Goal: Transaction & Acquisition: Purchase product/service

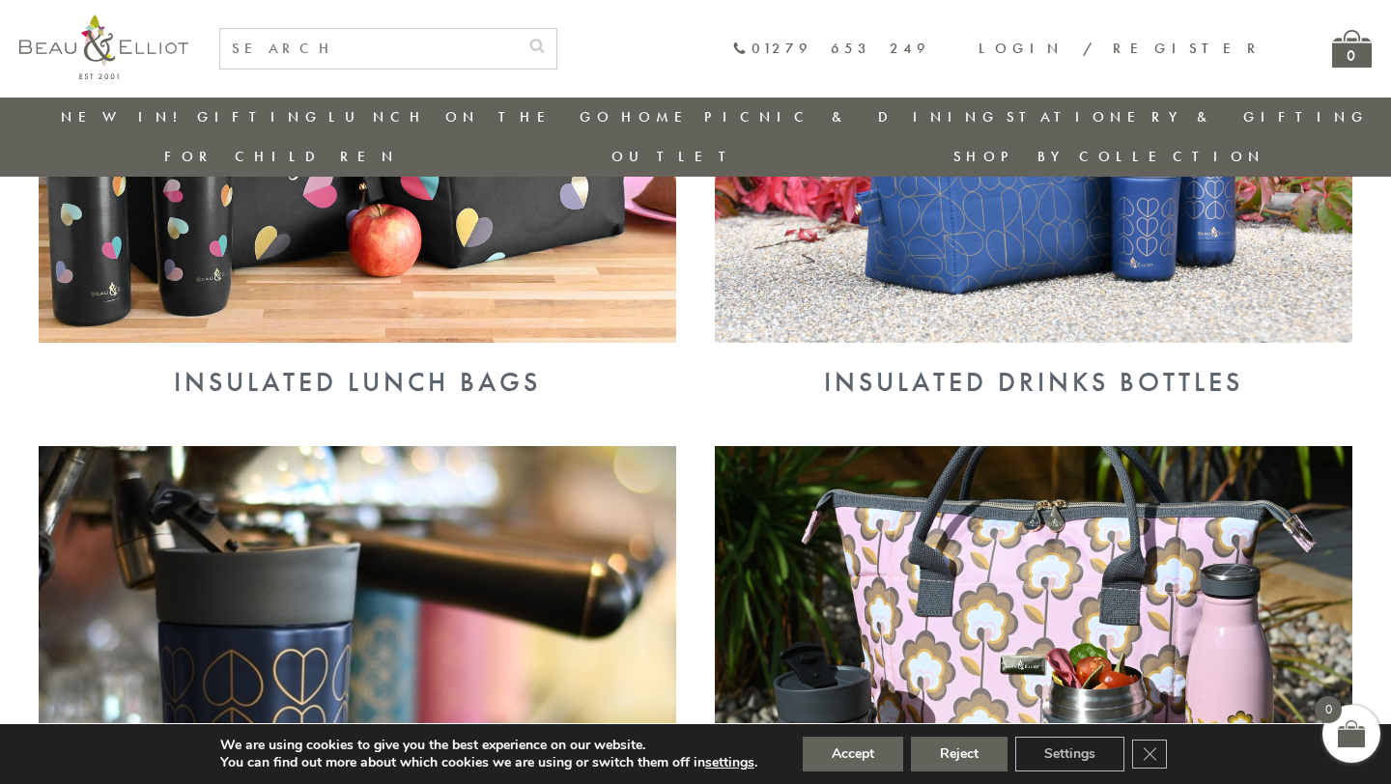
scroll to position [984, 0]
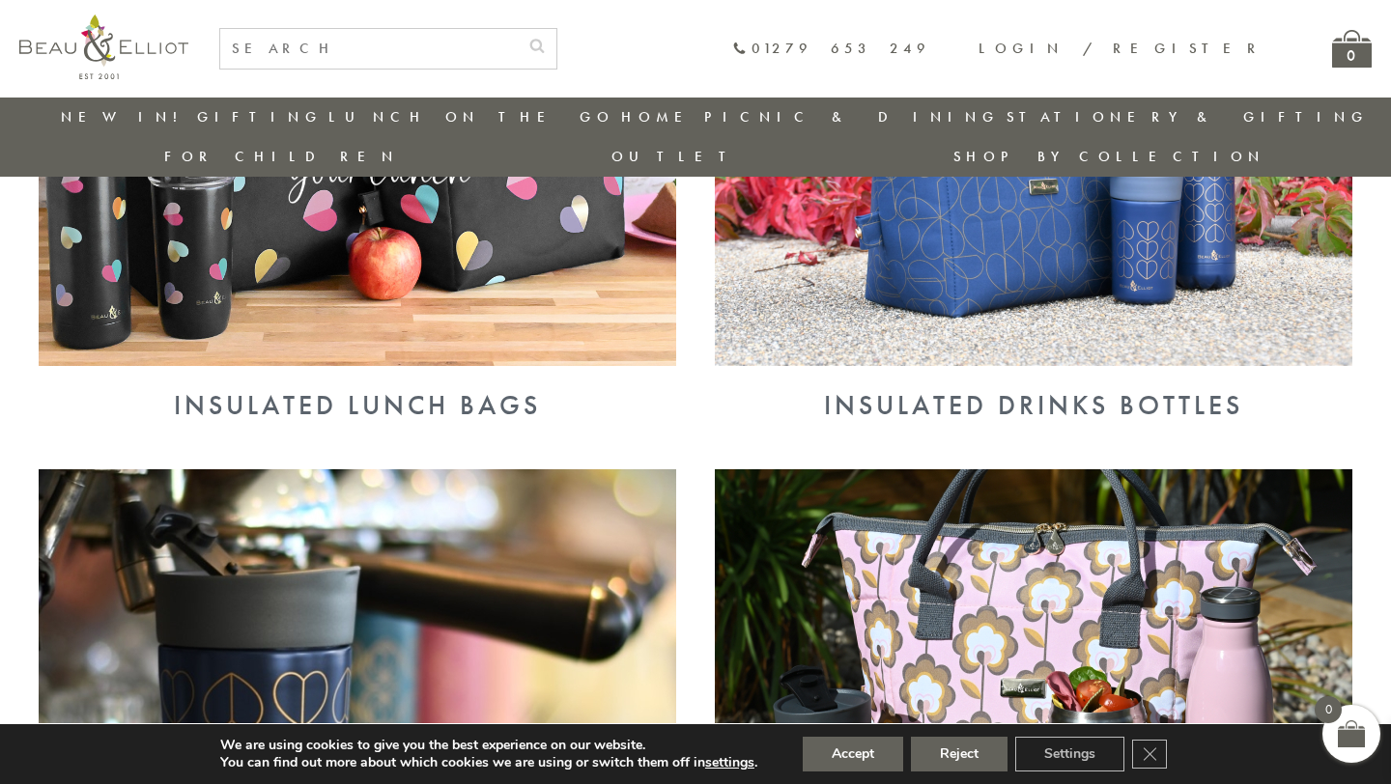
click at [412, 390] on div "Insulated Lunch Bags" at bounding box center [358, 405] width 638 height 31
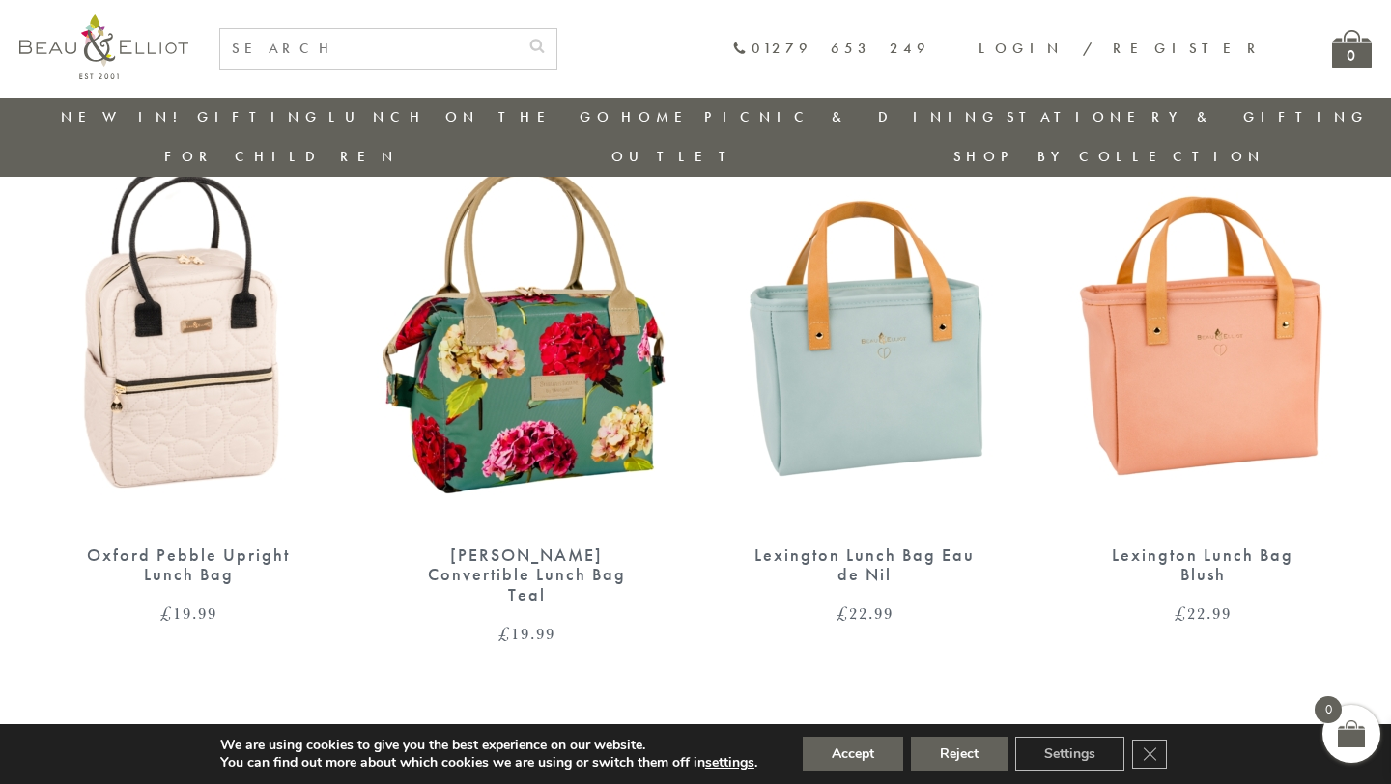
scroll to position [1894, 0]
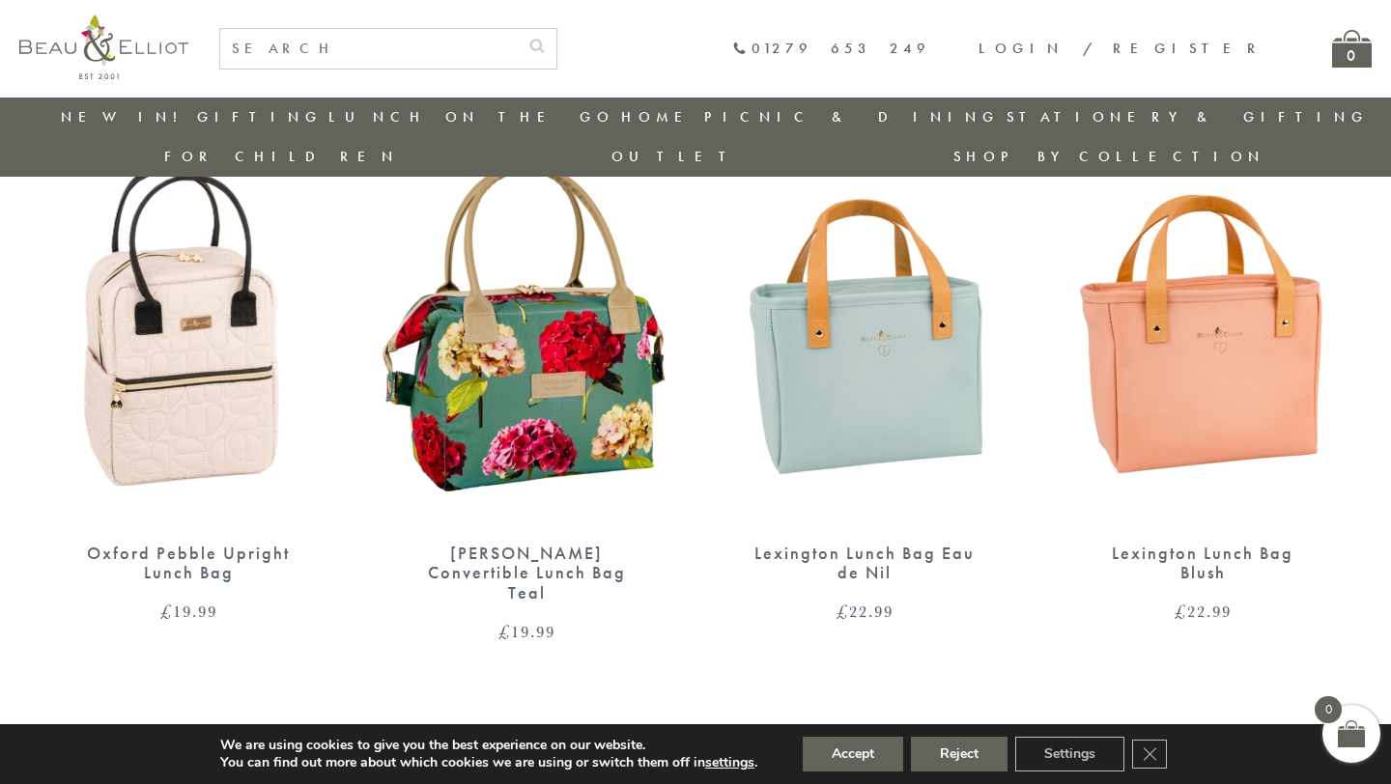
click at [1151, 390] on img at bounding box center [1202, 331] width 299 height 386
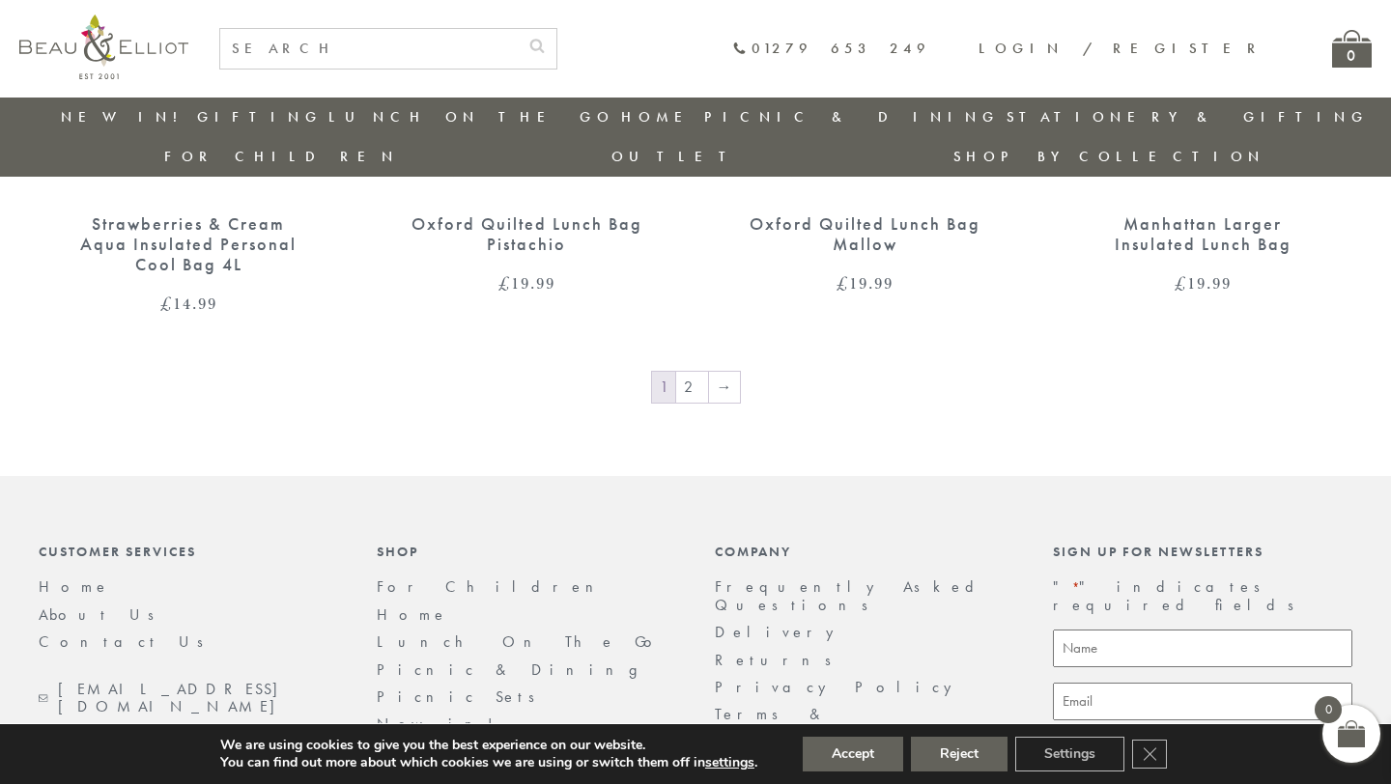
scroll to position [3168, 0]
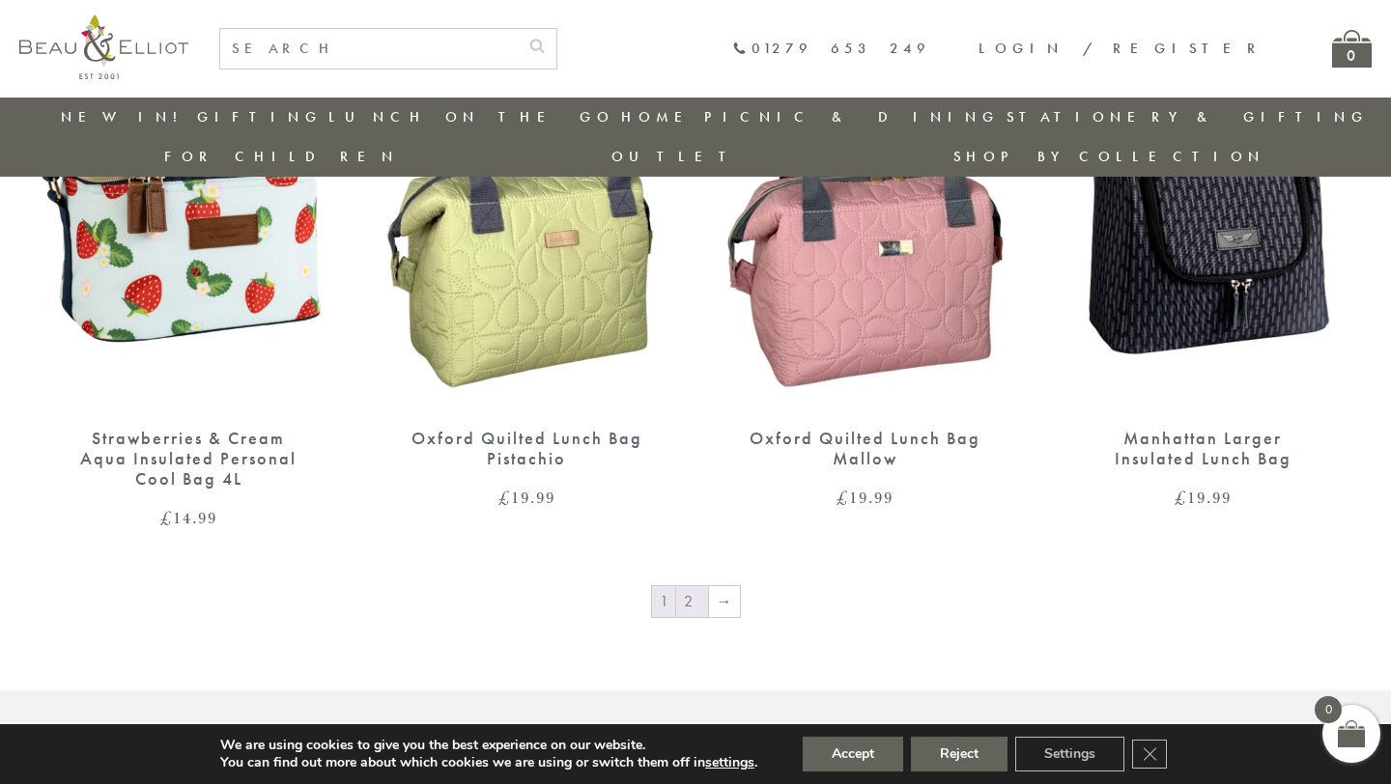
click at [691, 586] on link "2" at bounding box center [692, 601] width 32 height 31
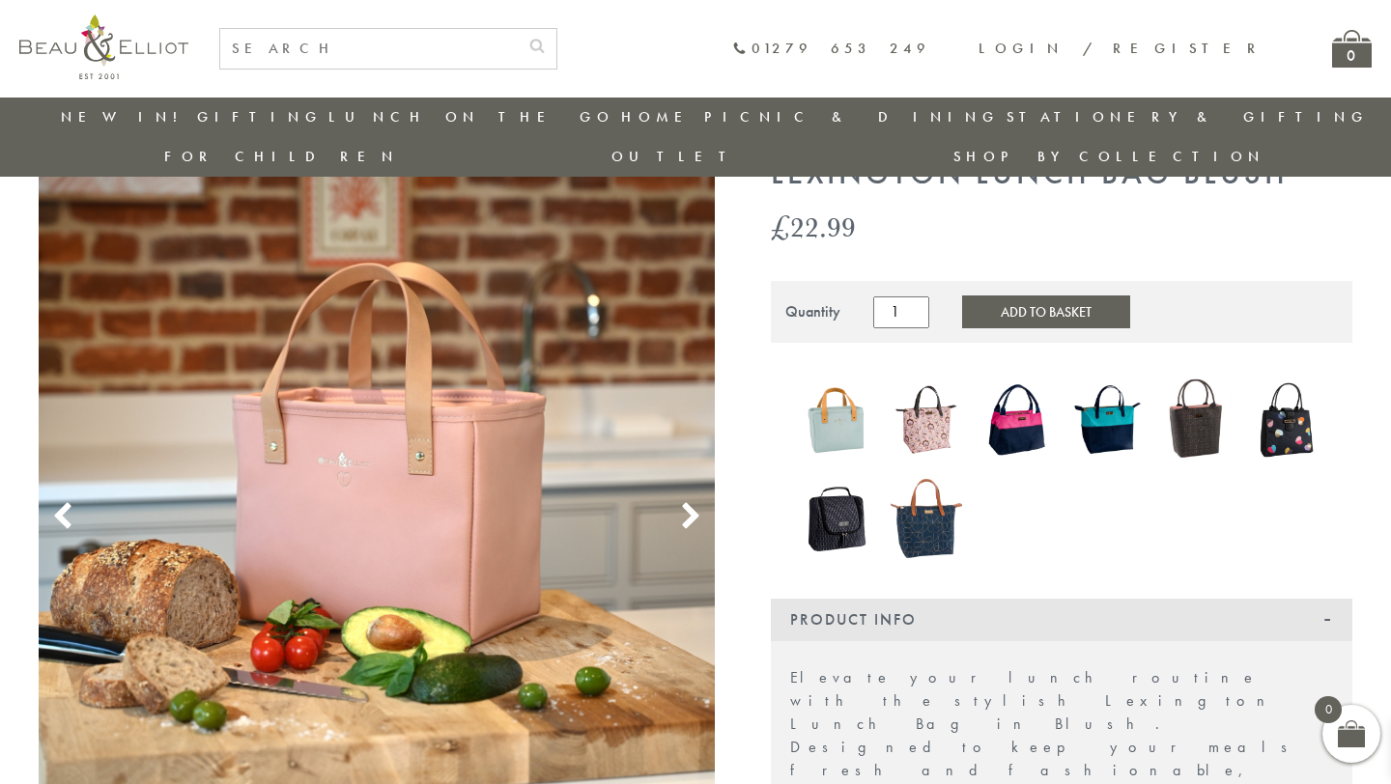
scroll to position [86, 0]
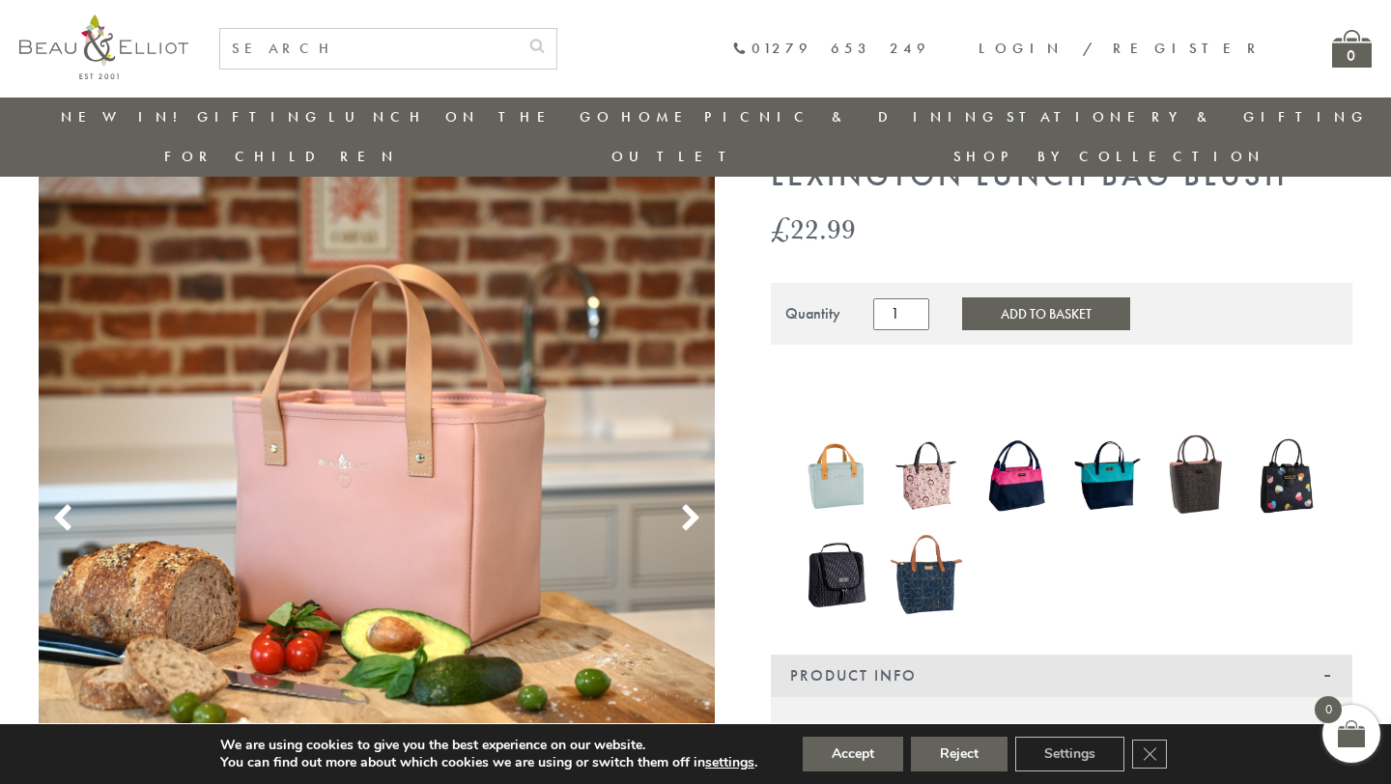
click at [693, 505] on use at bounding box center [690, 518] width 16 height 26
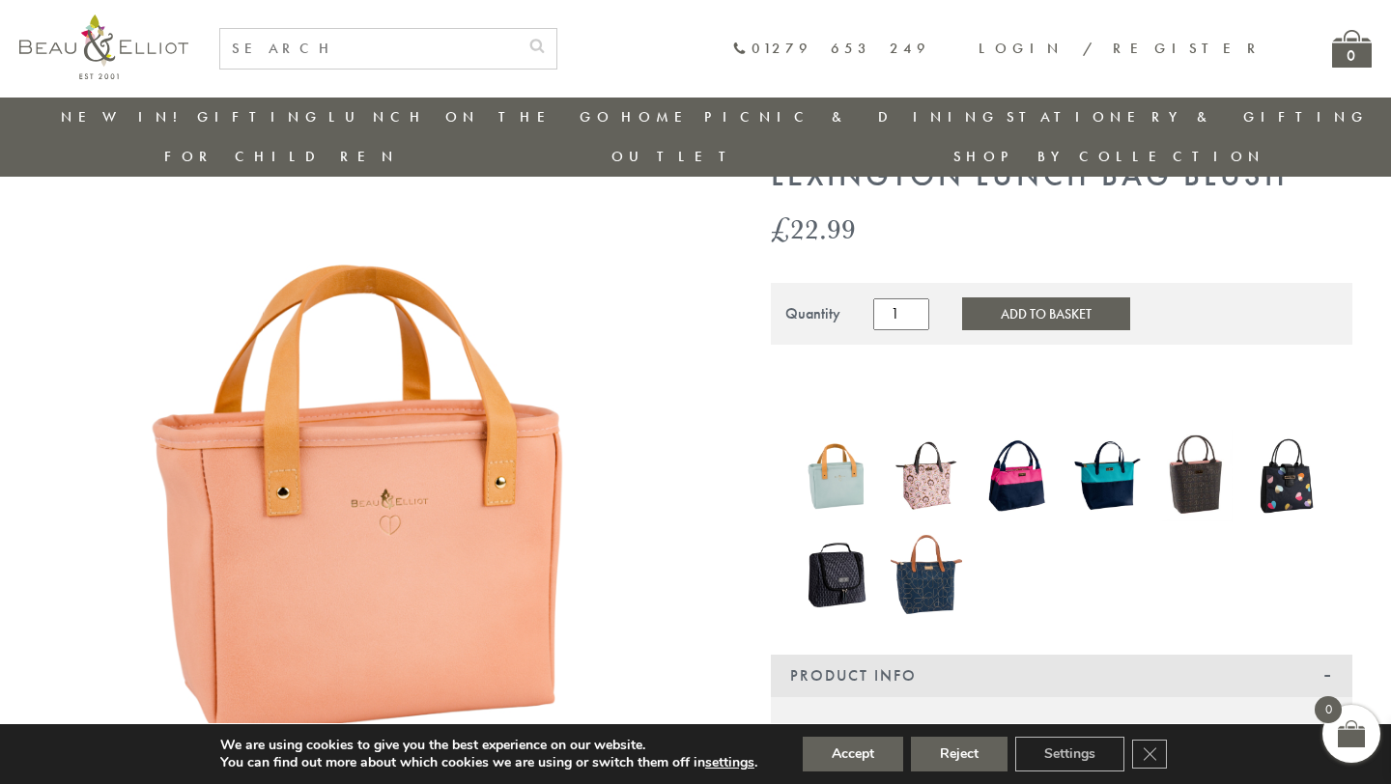
click at [693, 505] on use at bounding box center [690, 518] width 16 height 26
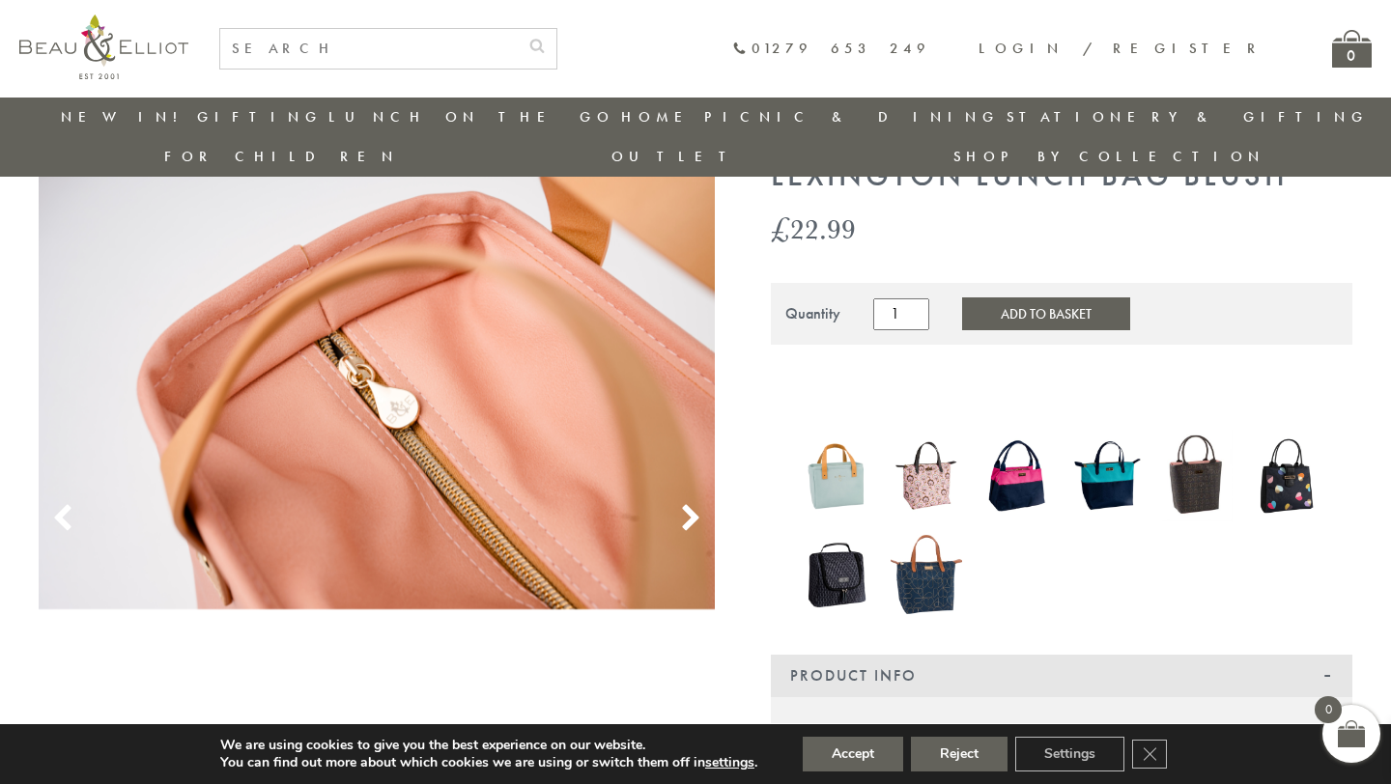
click at [693, 505] on use at bounding box center [690, 518] width 16 height 26
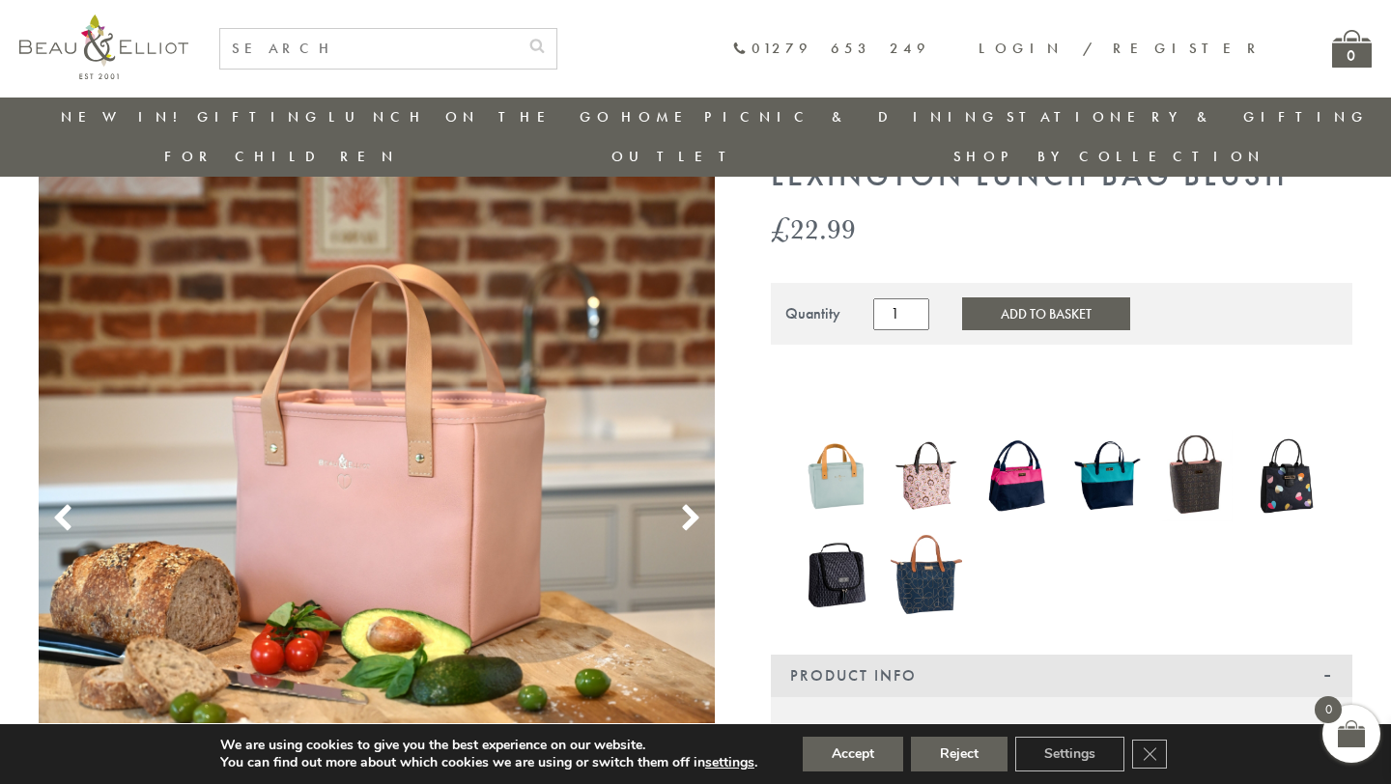
click at [693, 505] on use at bounding box center [690, 518] width 16 height 26
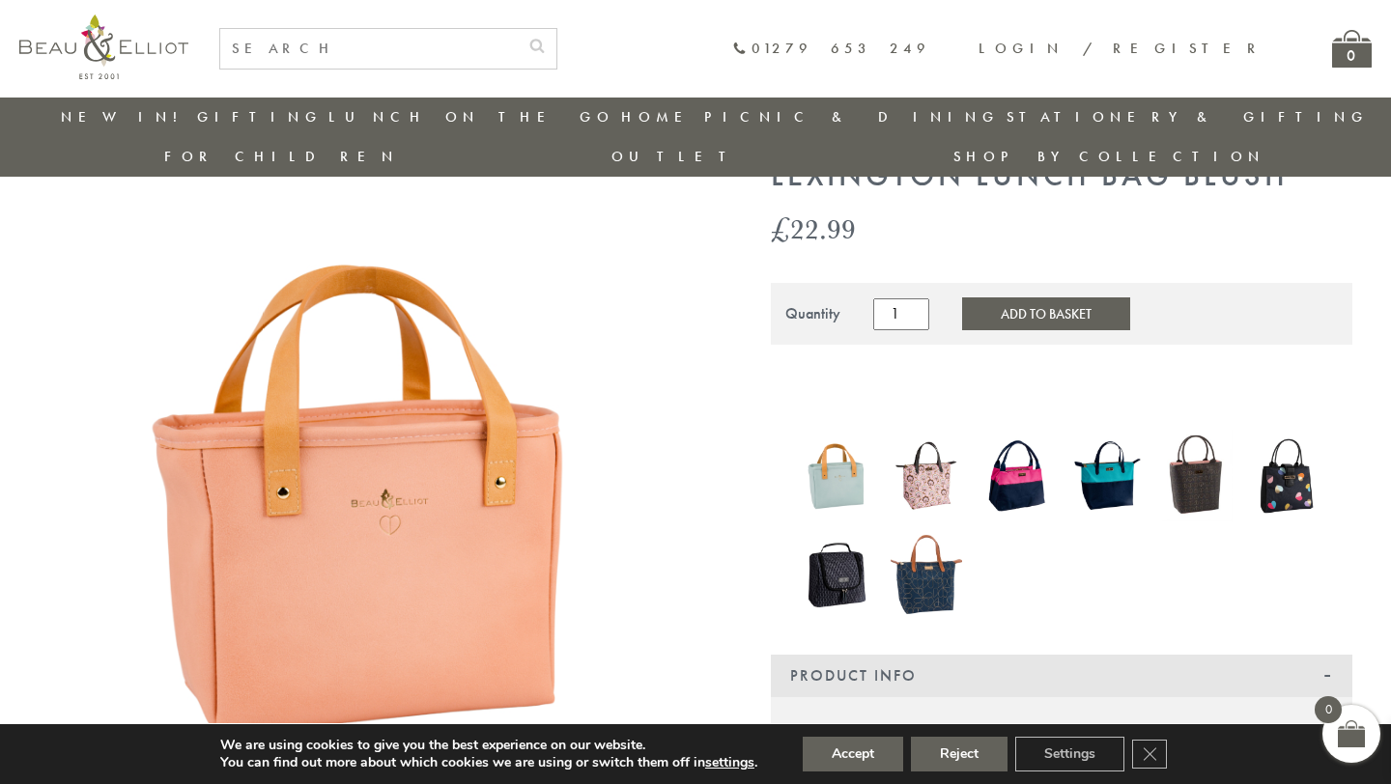
click at [693, 505] on use at bounding box center [690, 518] width 16 height 26
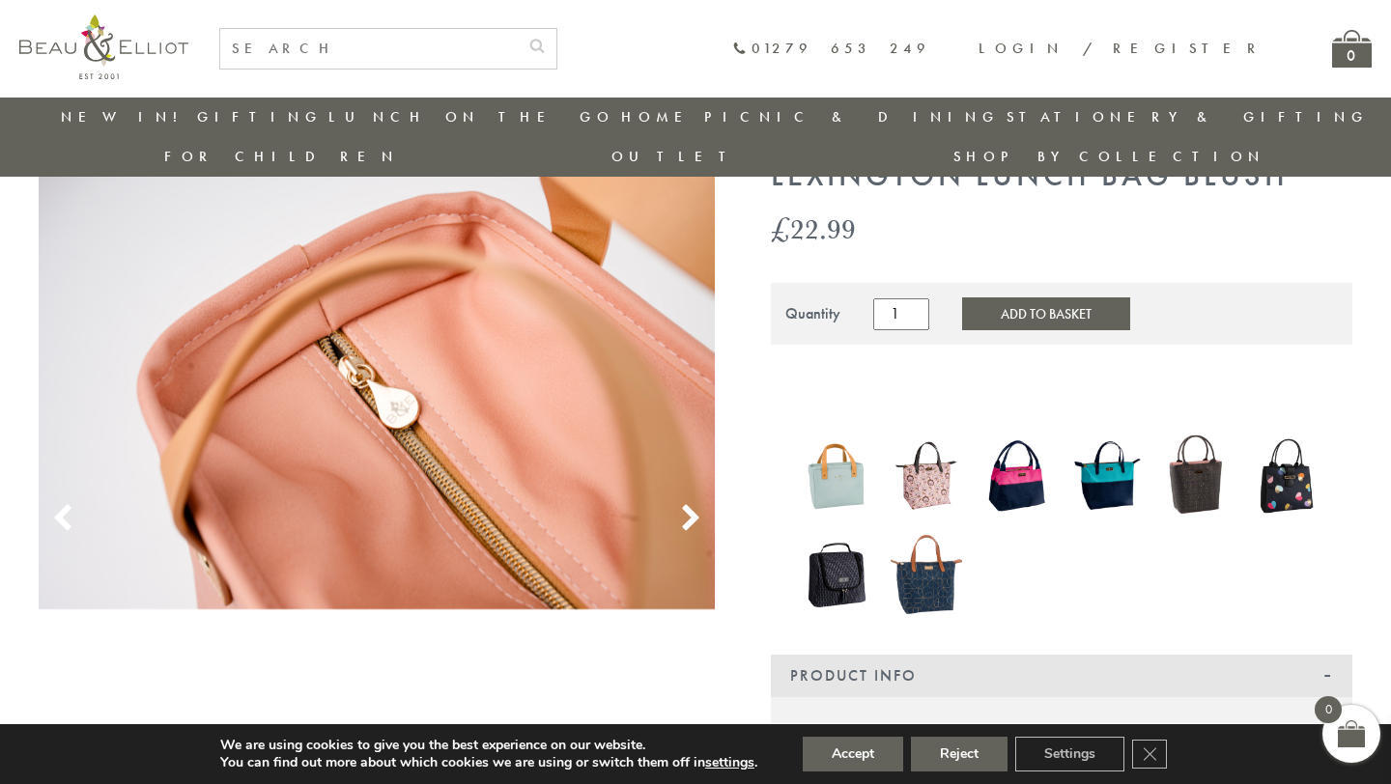
click at [693, 505] on use at bounding box center [690, 518] width 16 height 26
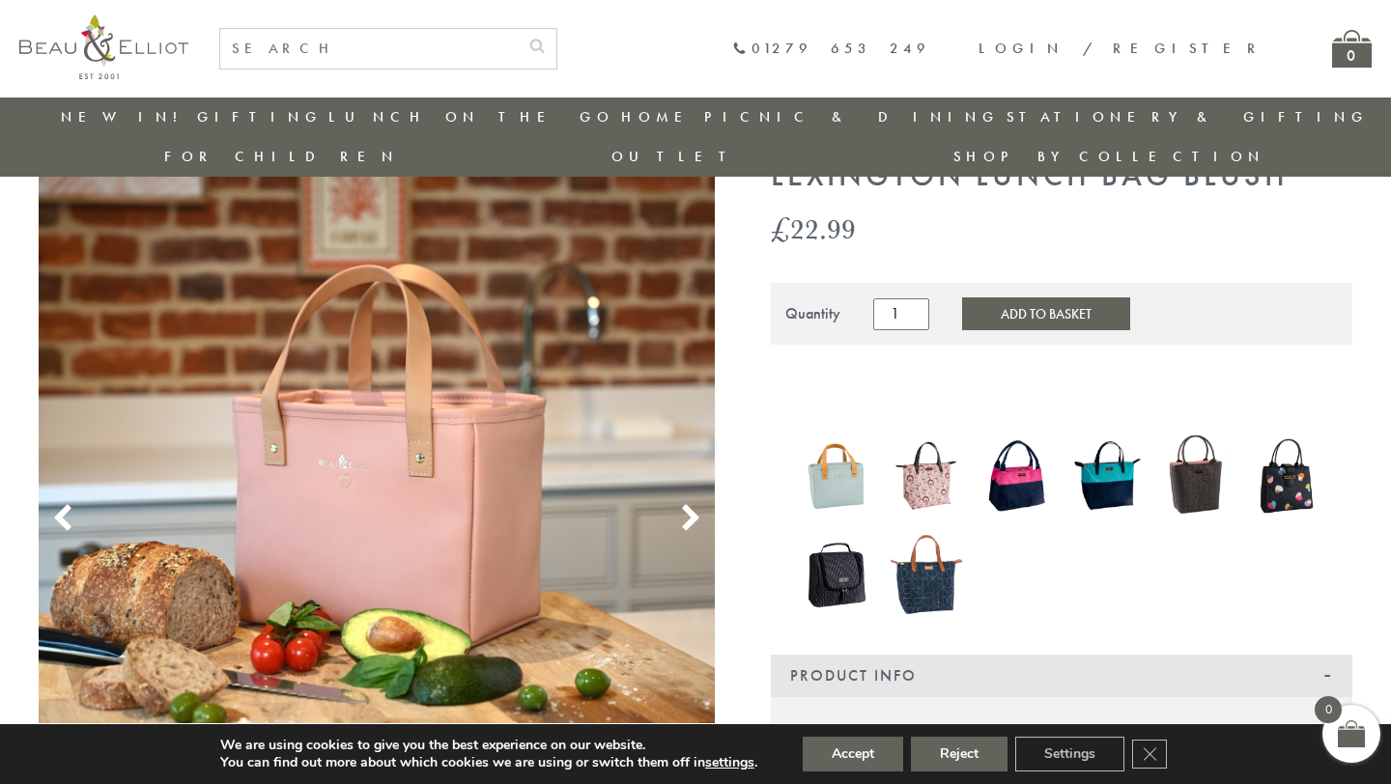
click at [693, 505] on use at bounding box center [690, 518] width 16 height 26
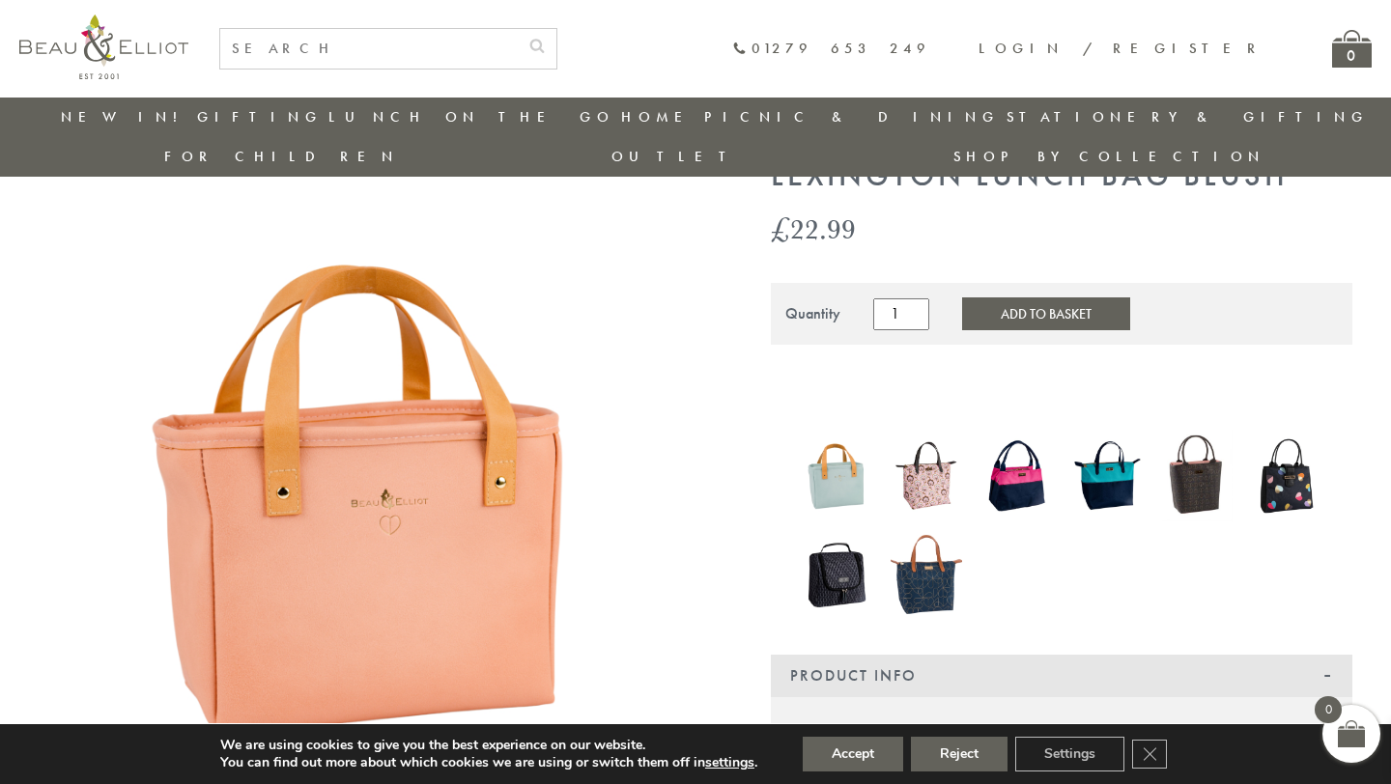
click at [693, 505] on use at bounding box center [690, 518] width 16 height 26
click at [833, 430] on img at bounding box center [835, 475] width 71 height 95
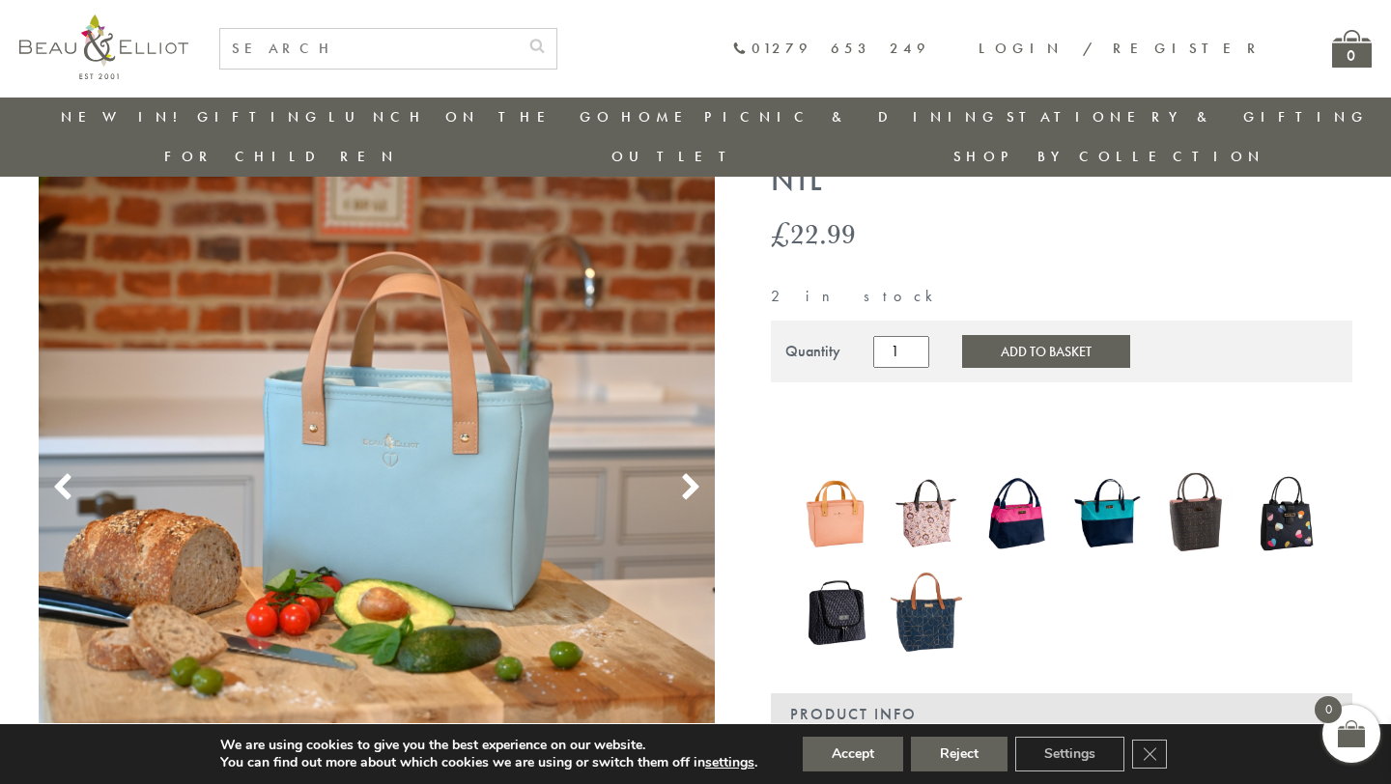
scroll to position [116, 0]
click at [706, 438] on img at bounding box center [377, 466] width 676 height 676
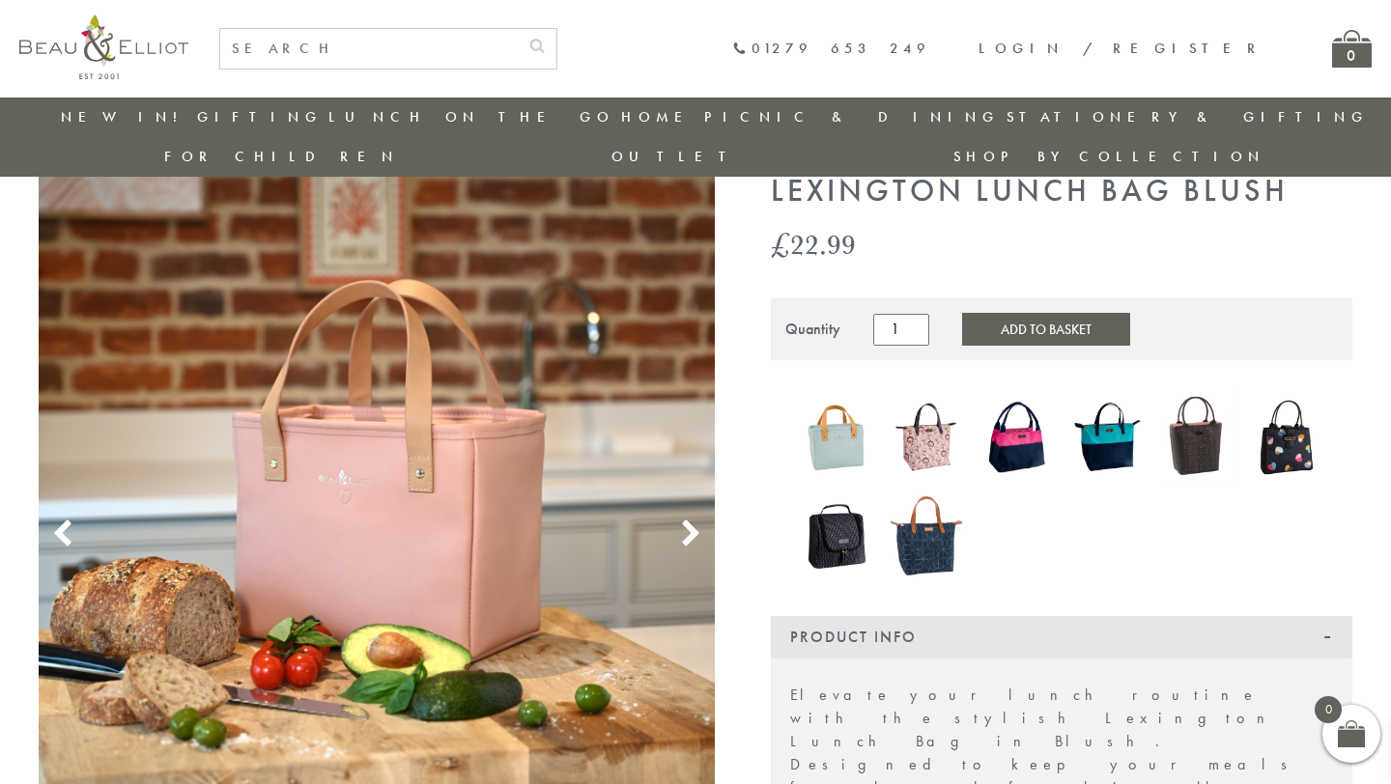
scroll to position [69, 0]
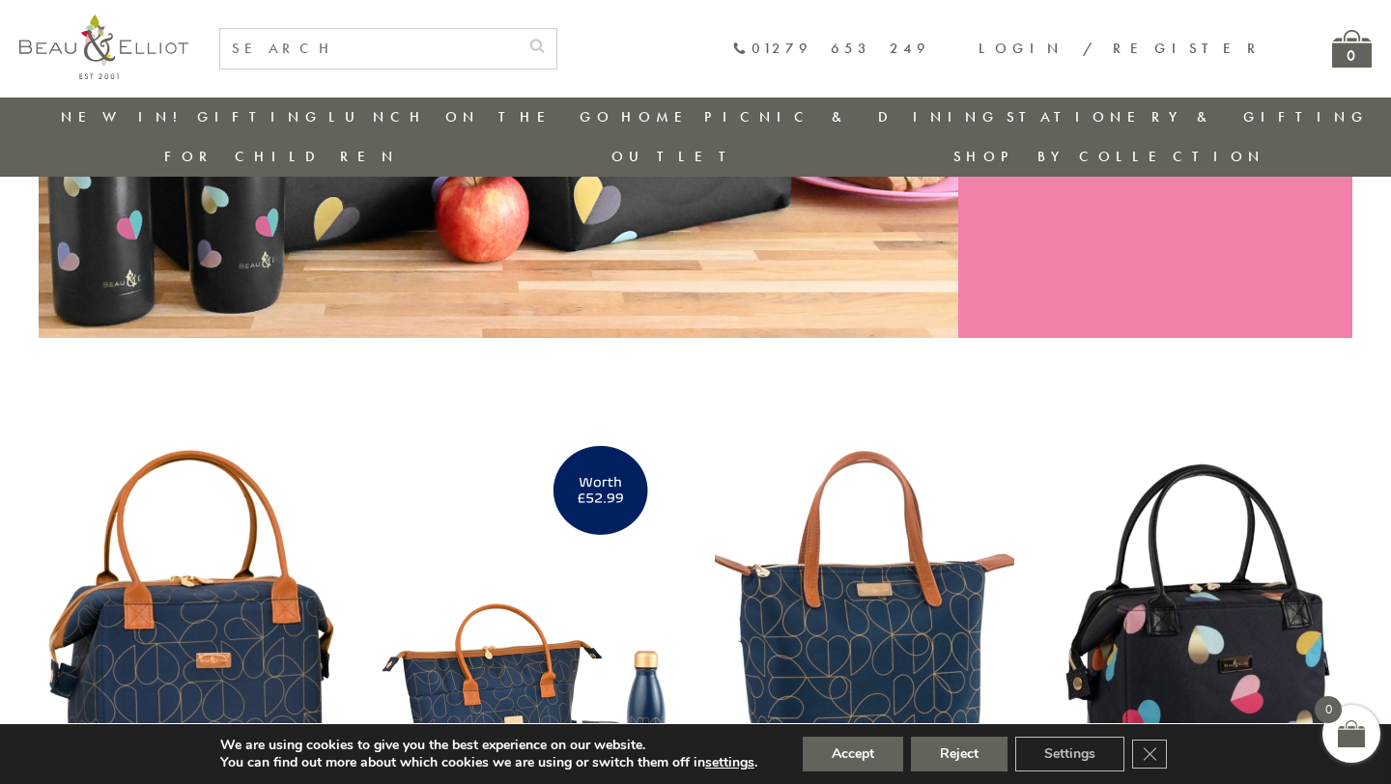
scroll to position [393, 0]
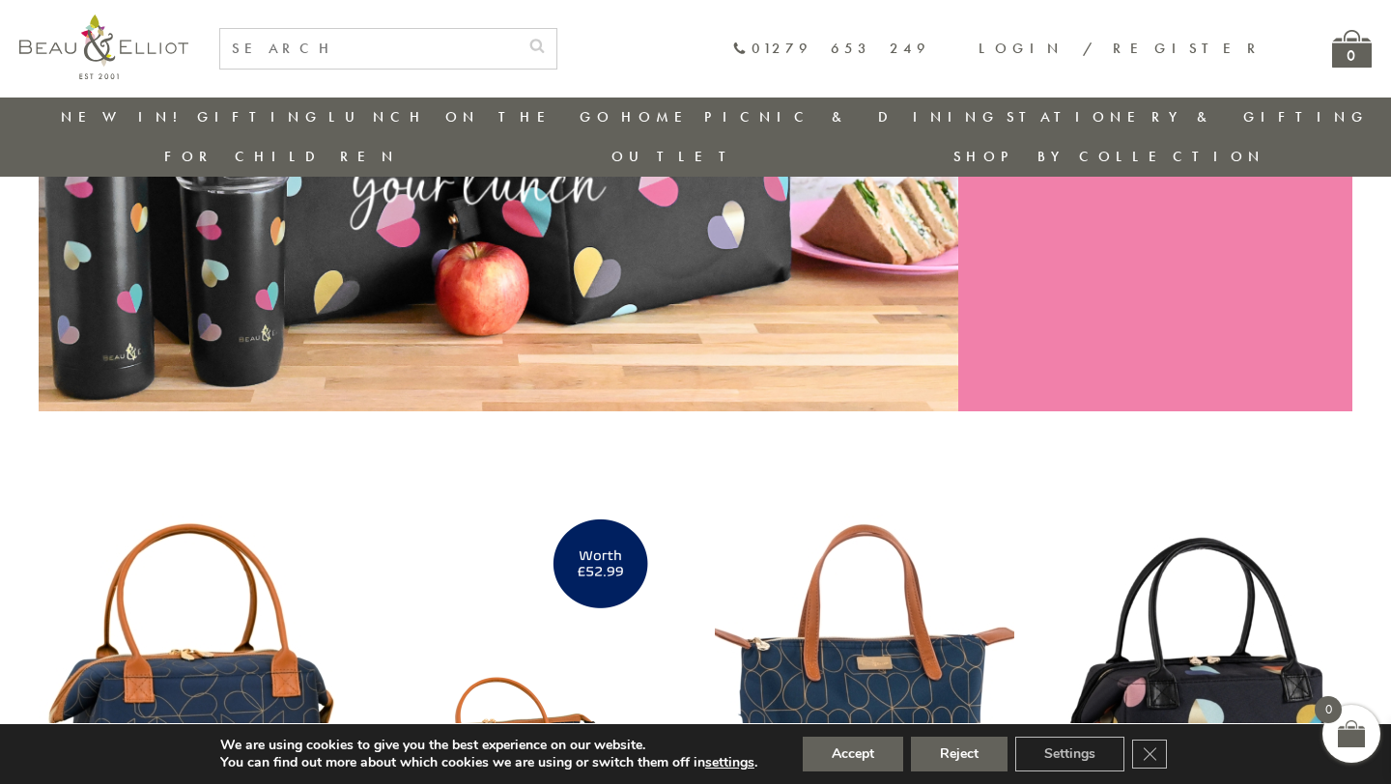
click at [199, 660] on img at bounding box center [188, 691] width 299 height 386
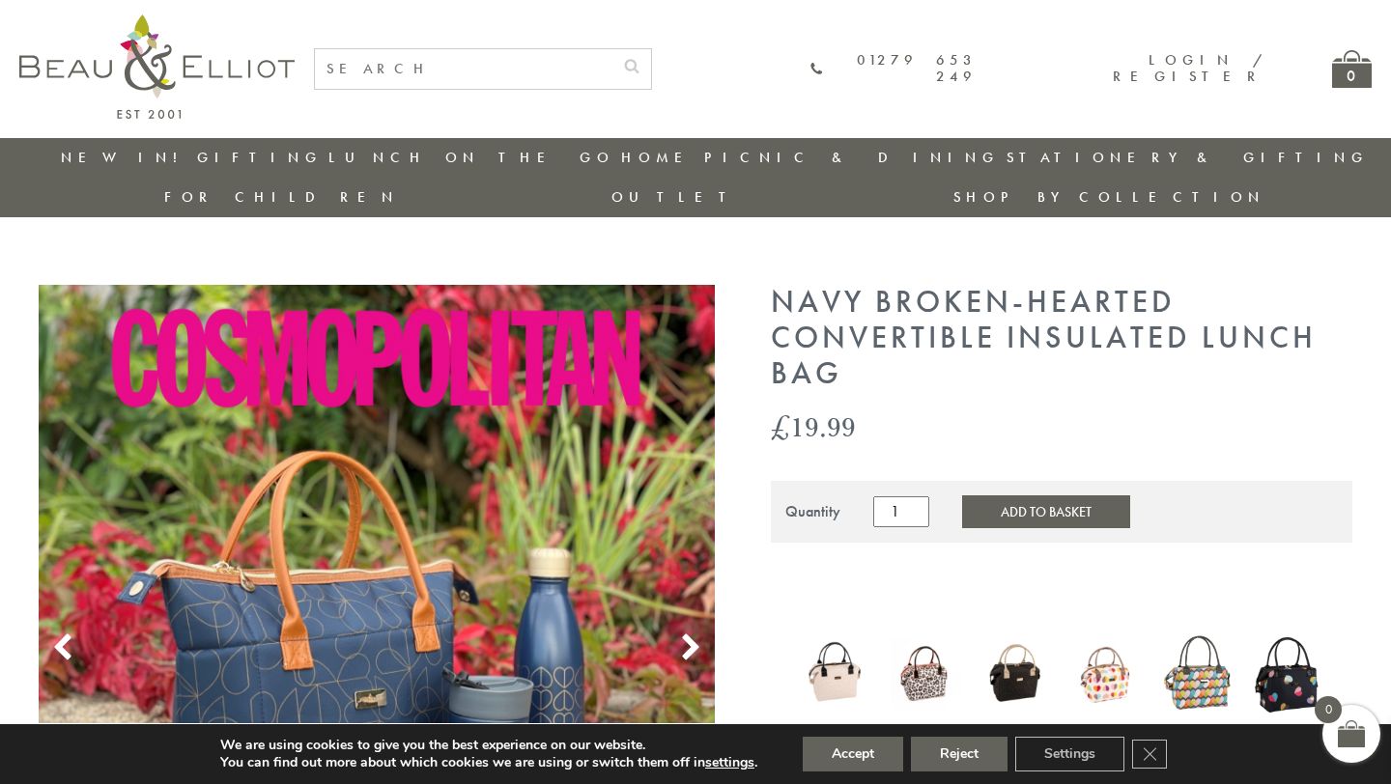
click at [1065, 496] on button "Add to Basket" at bounding box center [1046, 512] width 168 height 33
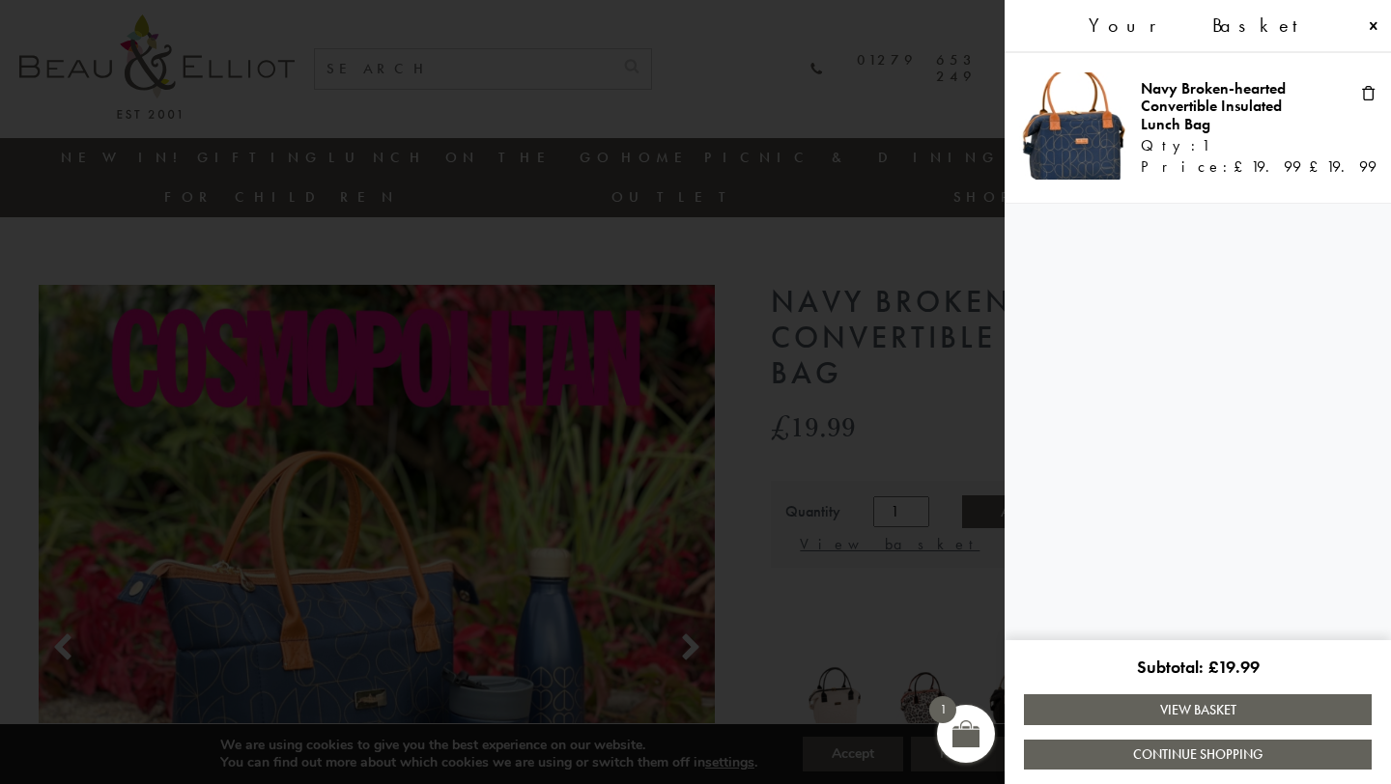
click at [1214, 710] on link "View Basket" at bounding box center [1198, 710] width 348 height 30
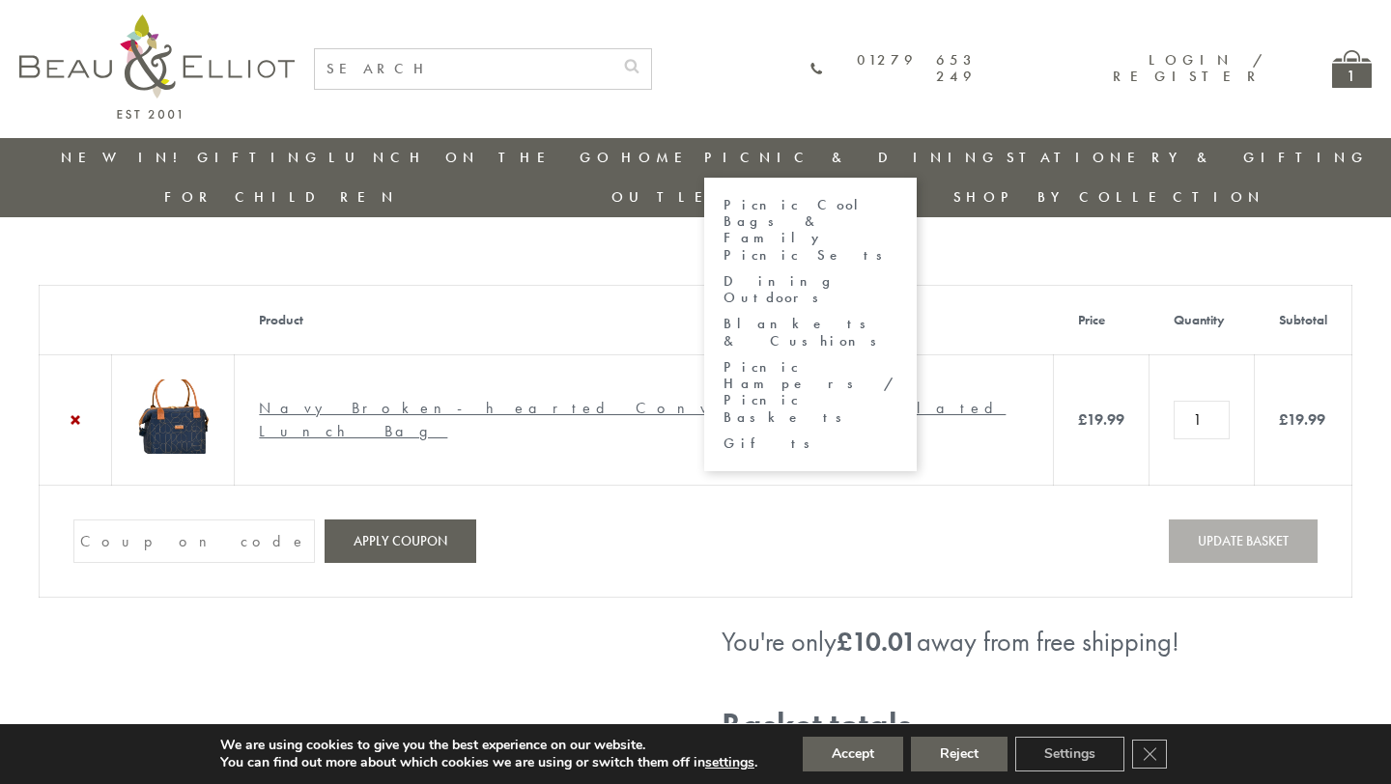
click at [704, 160] on link "Picnic & Dining" at bounding box center [852, 157] width 296 height 19
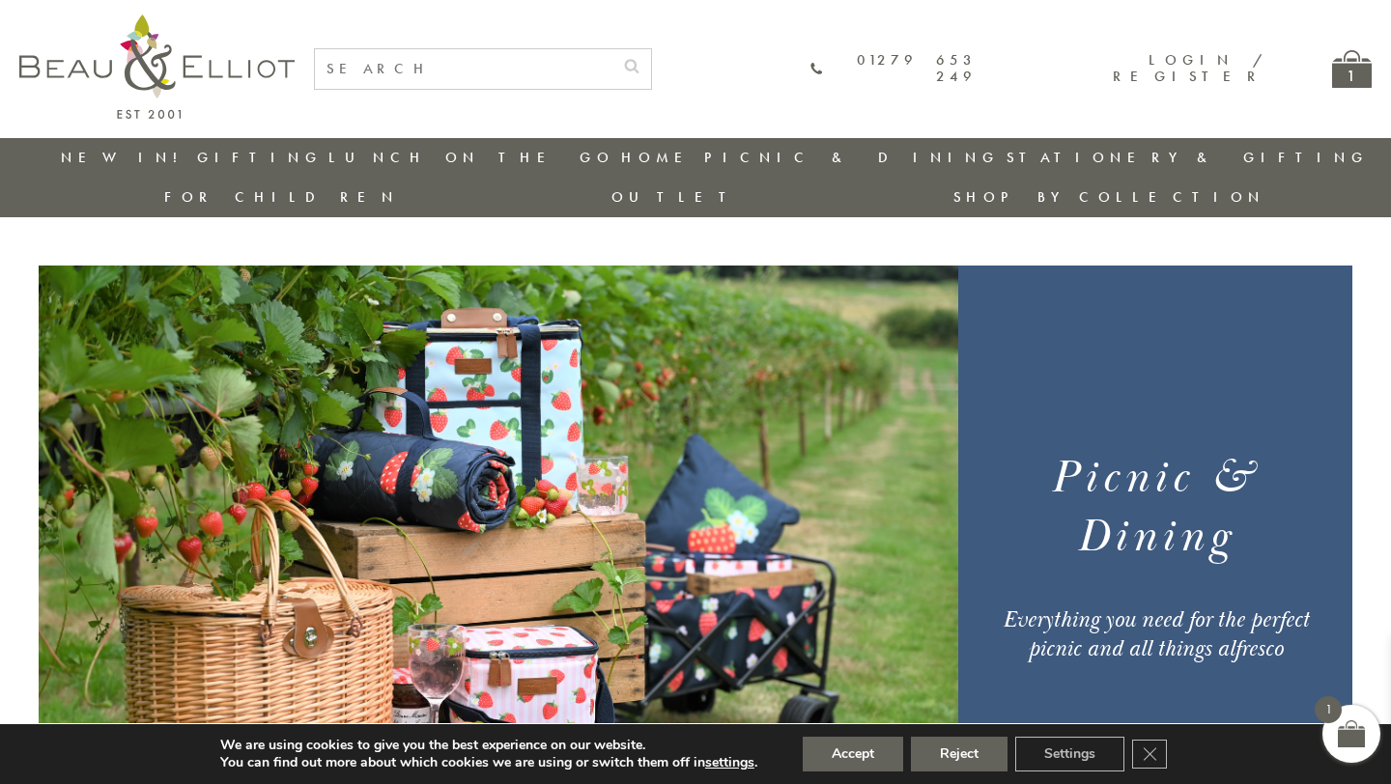
click at [90, 155] on link "New in!" at bounding box center [125, 157] width 129 height 19
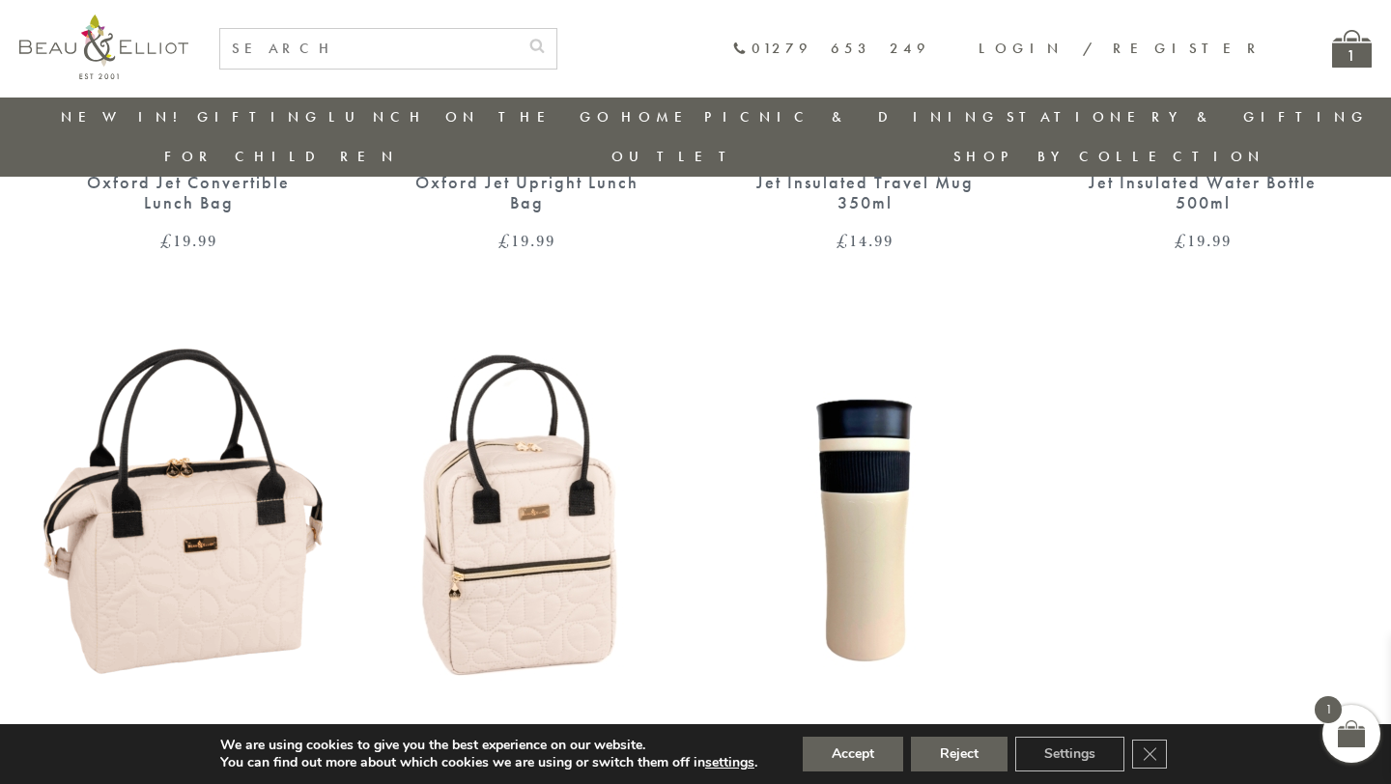
scroll to position [2225, 0]
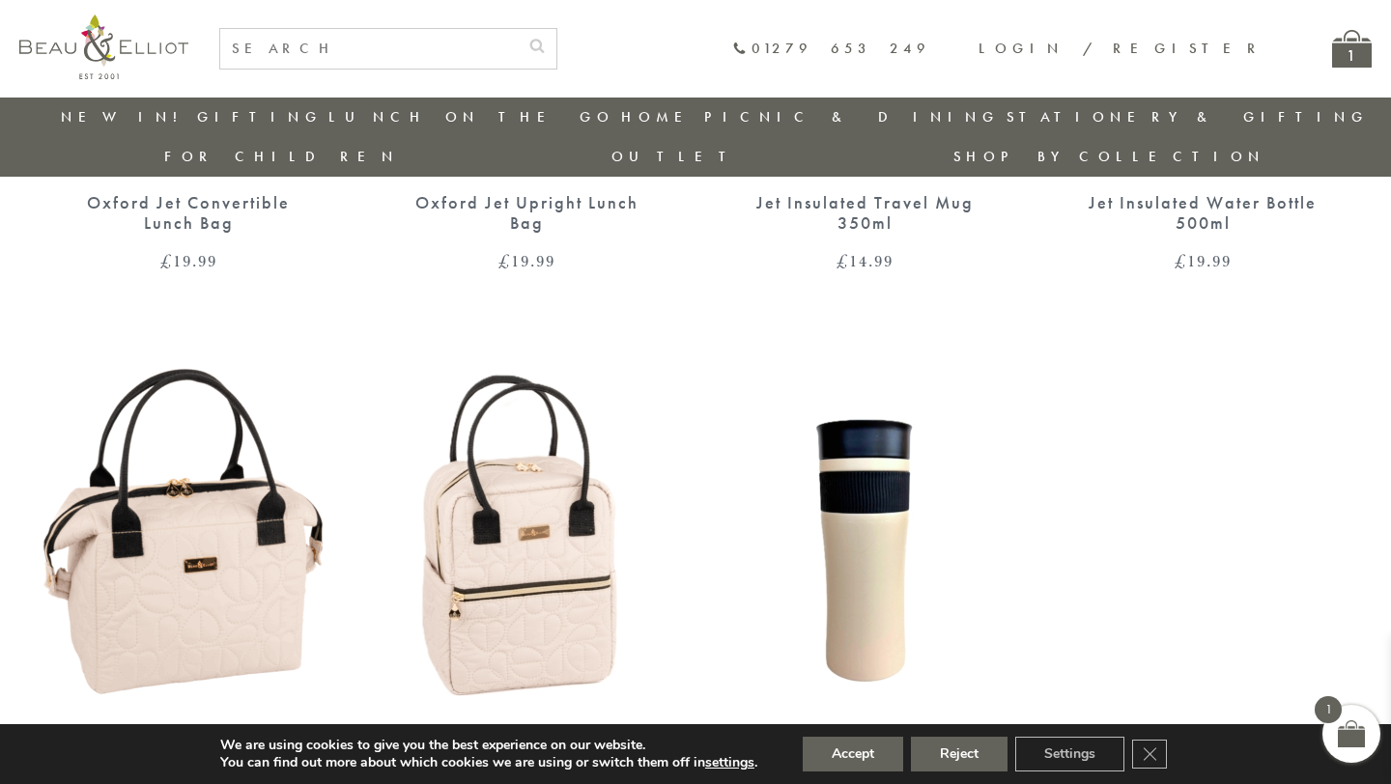
click at [581, 499] on img at bounding box center [526, 541] width 299 height 386
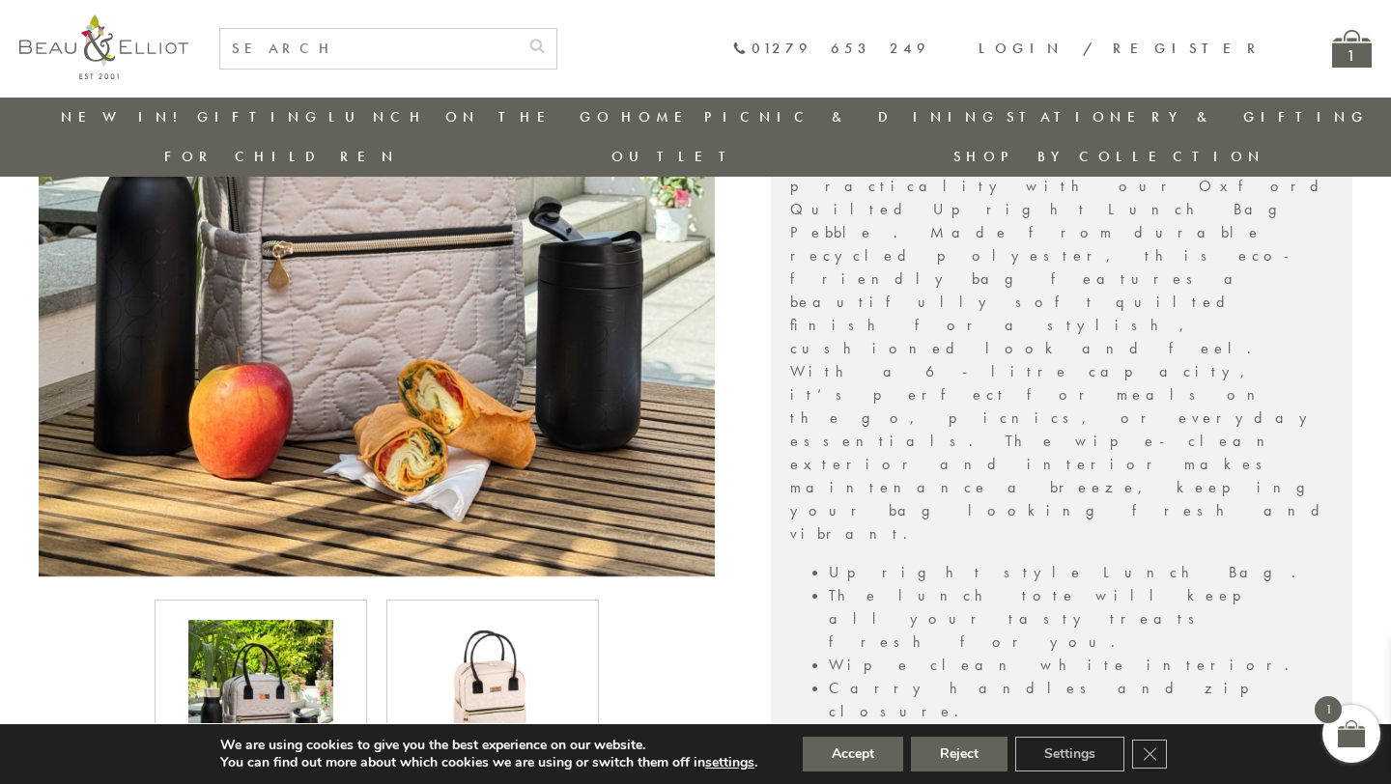
scroll to position [624, 0]
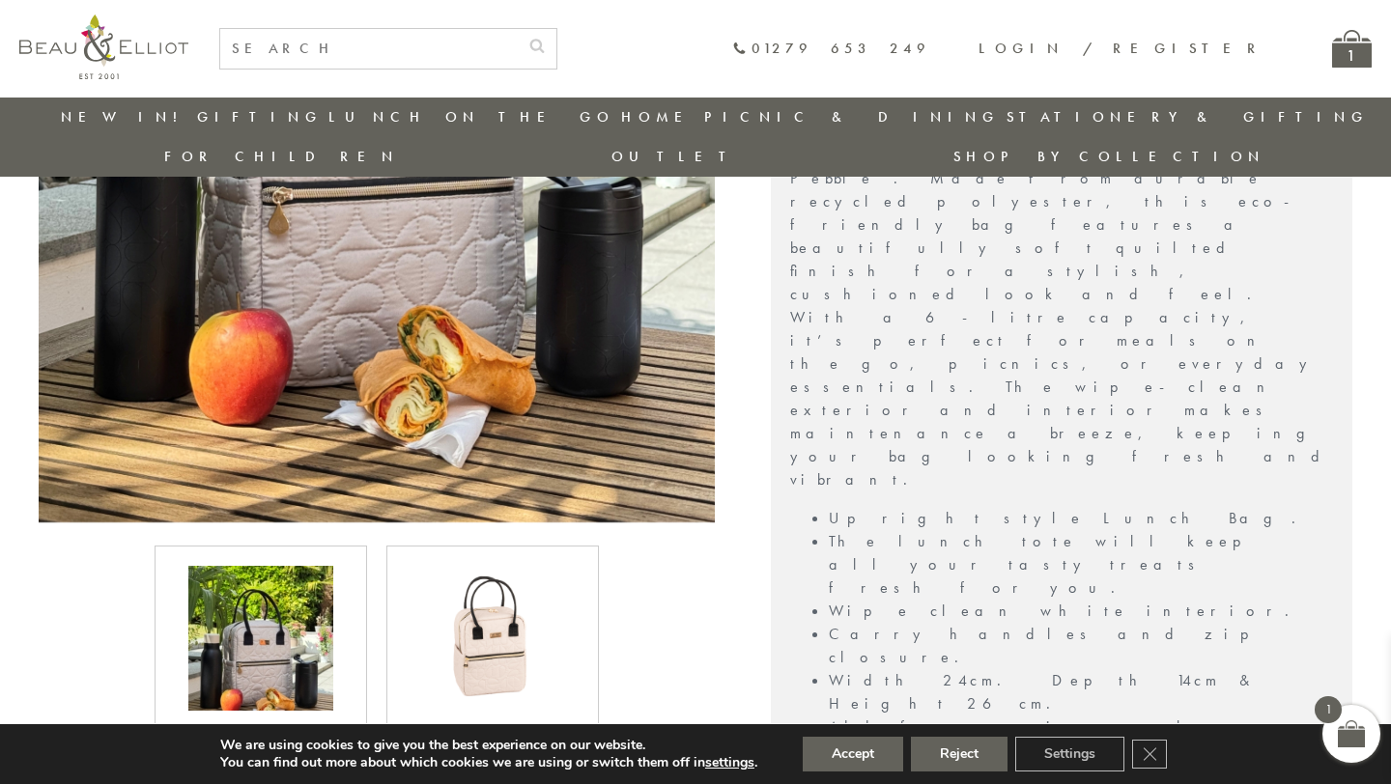
click at [504, 566] on img at bounding box center [492, 638] width 145 height 145
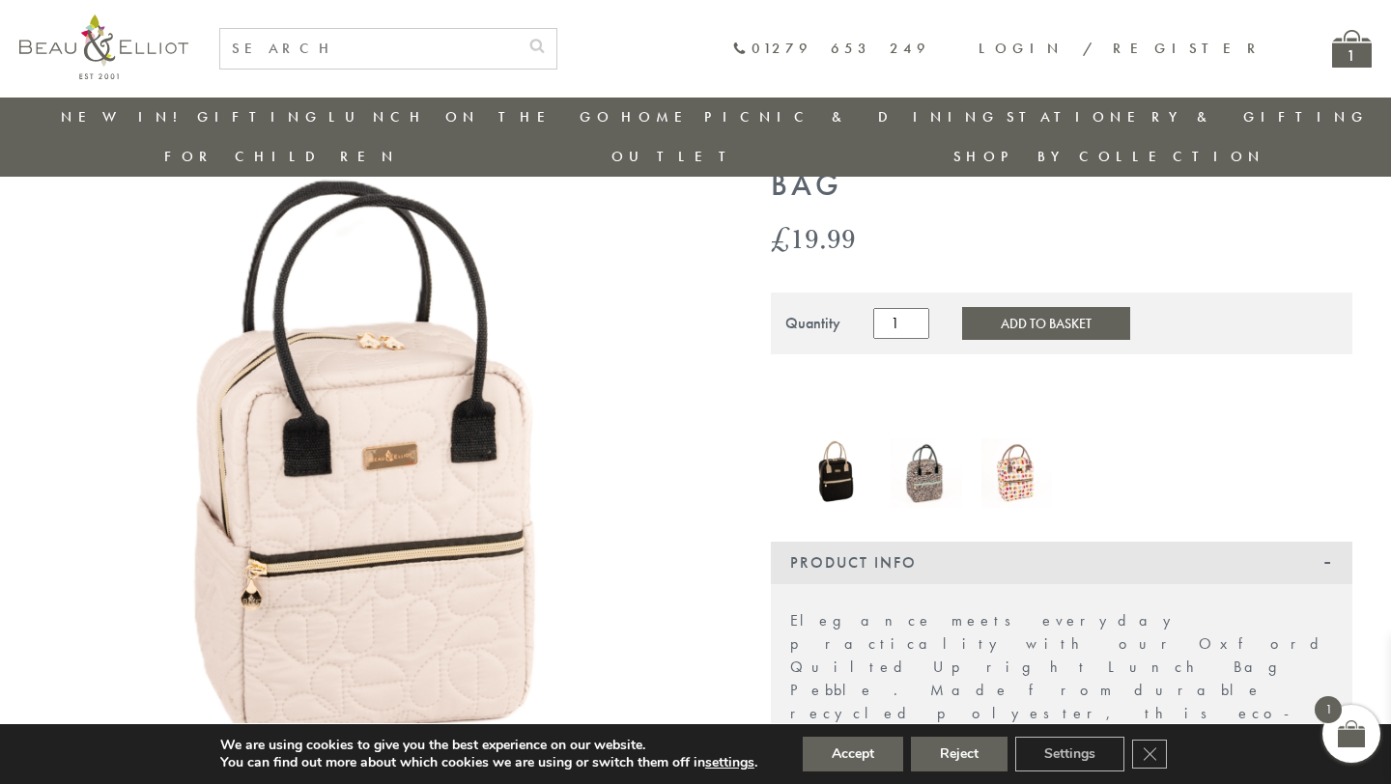
scroll to position [100, 0]
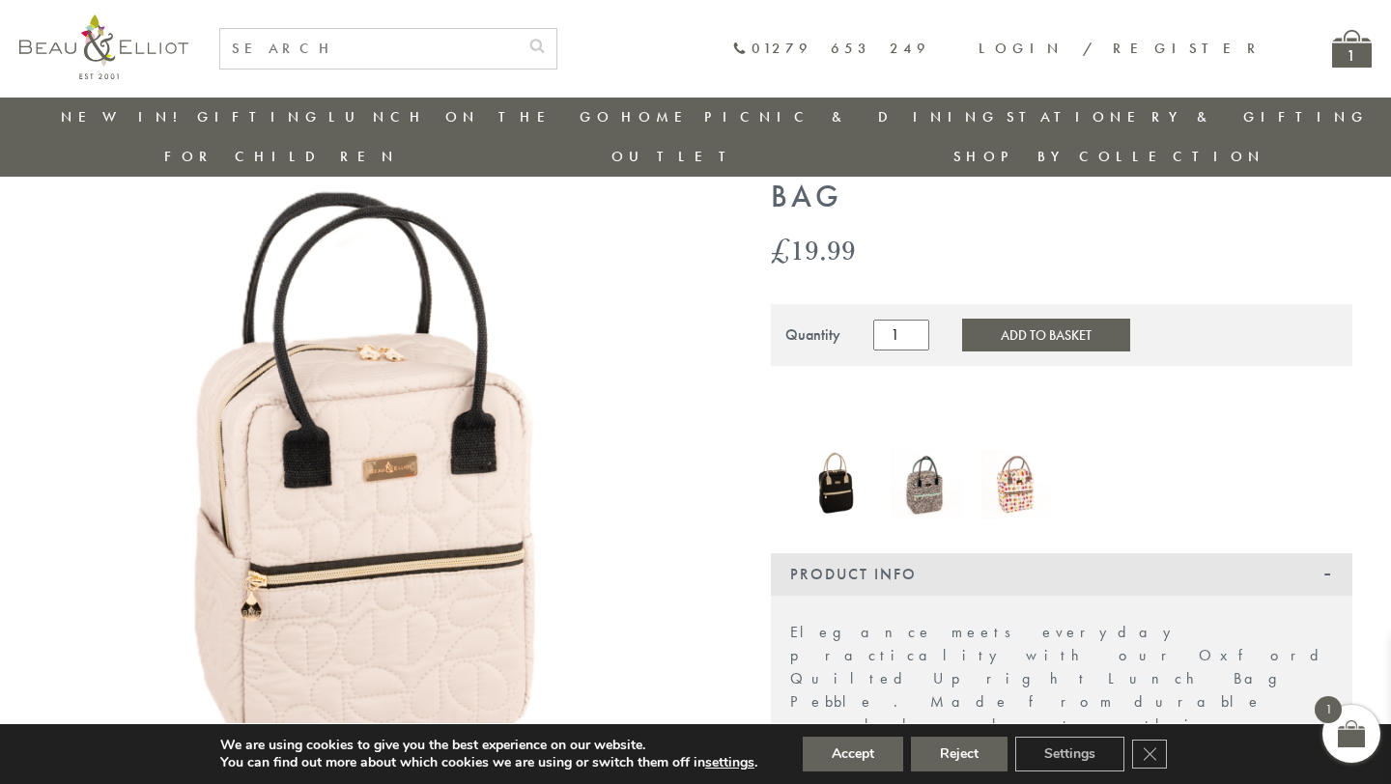
click at [846, 456] on img at bounding box center [835, 484] width 71 height 71
